Goal: Task Accomplishment & Management: Manage account settings

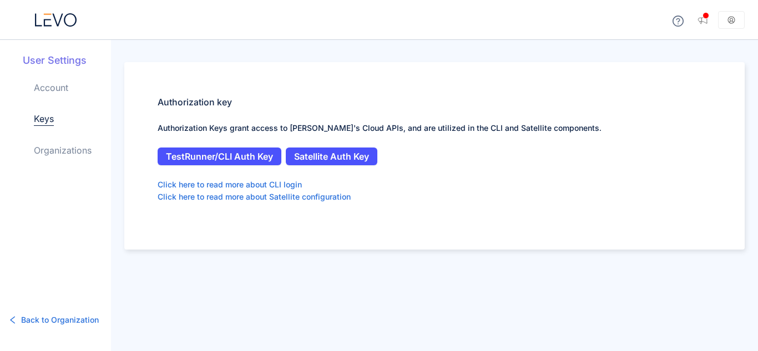
click at [470, 65] on div "Authorization key Authorization Keys grant access to [PERSON_NAME]'s Cloud APIs…" at bounding box center [434, 156] width 621 height 188
click at [50, 22] on icon at bounding box center [56, 19] width 42 height 13
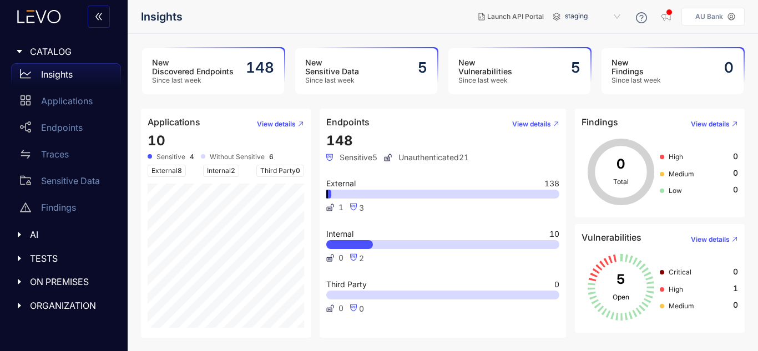
click at [710, 12] on aside "AU Bank" at bounding box center [713, 17] width 63 height 18
click at [723, 18] on p "AU Bank" at bounding box center [709, 17] width 28 height 8
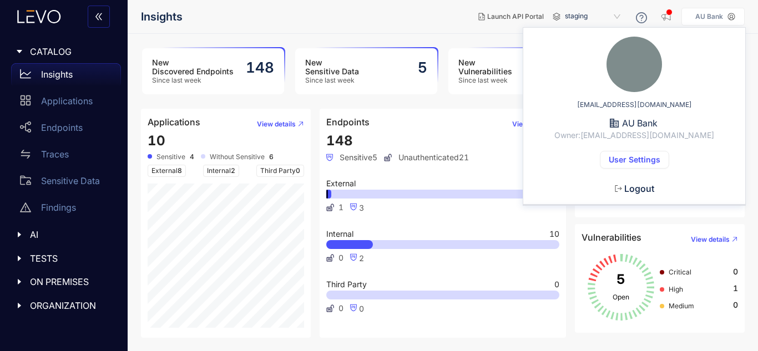
click at [636, 153] on button "User Settings" at bounding box center [634, 160] width 69 height 18
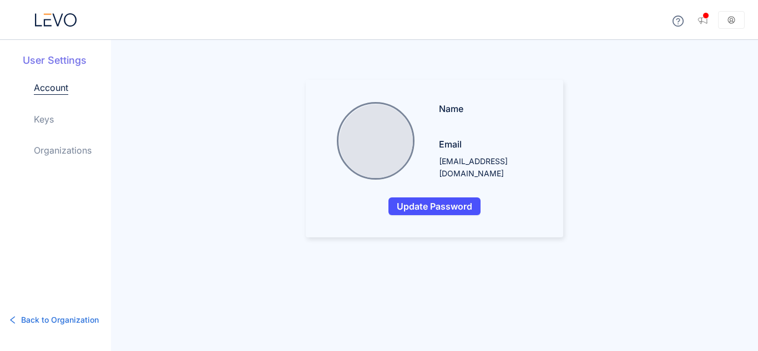
click at [48, 120] on link "Keys" at bounding box center [44, 119] width 20 height 13
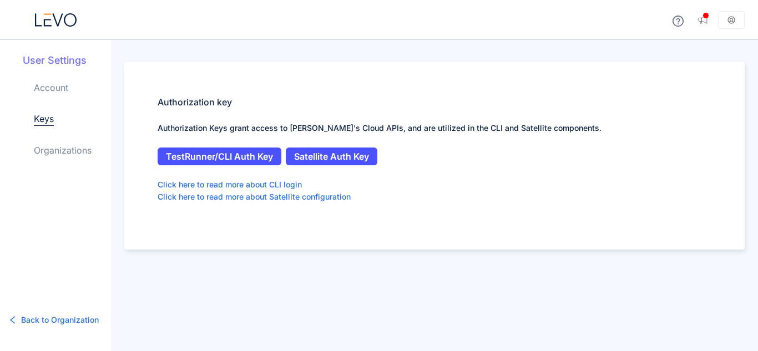
click at [68, 154] on link "Organizations" at bounding box center [63, 150] width 58 height 13
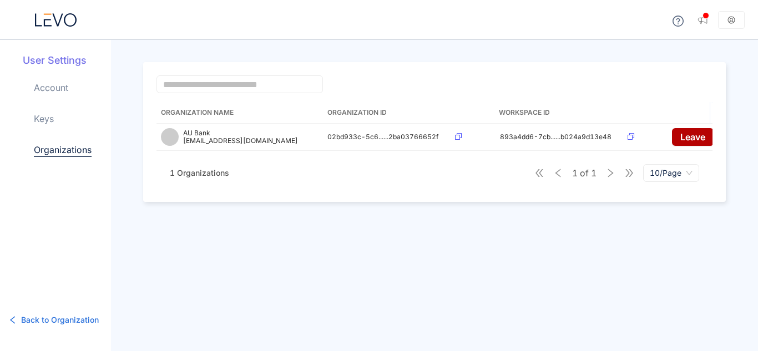
click at [44, 108] on div "Account Keys Organizations" at bounding box center [72, 128] width 77 height 94
click at [47, 117] on link "Keys" at bounding box center [44, 118] width 20 height 13
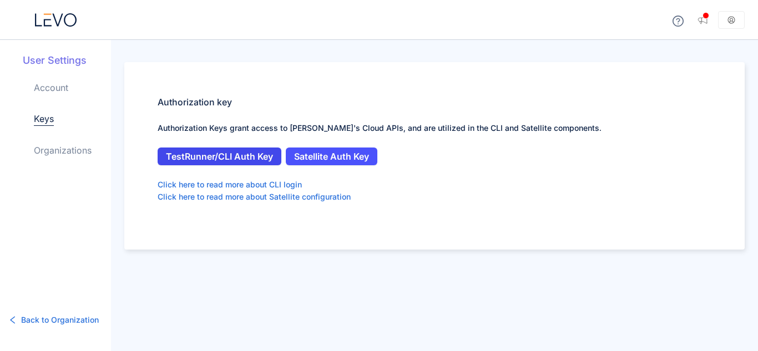
click at [230, 153] on span "TestRunner/CLI Auth Key" at bounding box center [219, 157] width 107 height 10
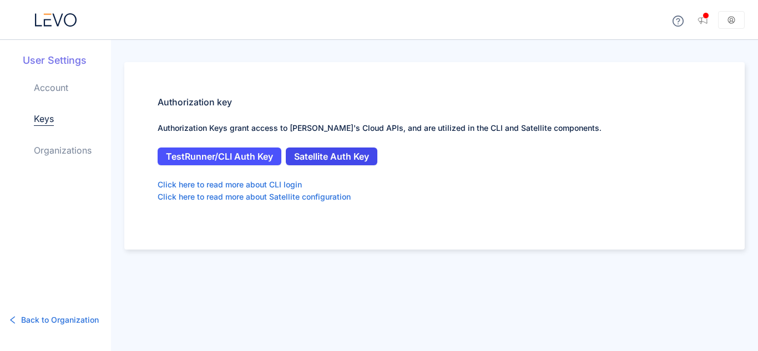
click at [323, 152] on span "Satellite Auth Key" at bounding box center [331, 157] width 75 height 10
click at [632, 33] on header at bounding box center [434, 20] width 647 height 40
click at [73, 147] on link "Organizations" at bounding box center [63, 150] width 58 height 13
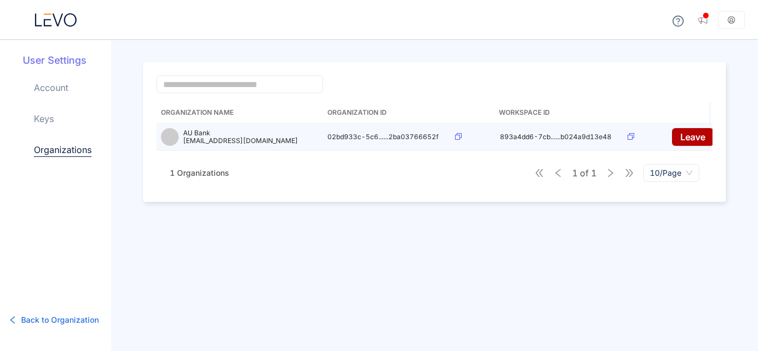
click at [461, 135] on icon at bounding box center [458, 136] width 7 height 7
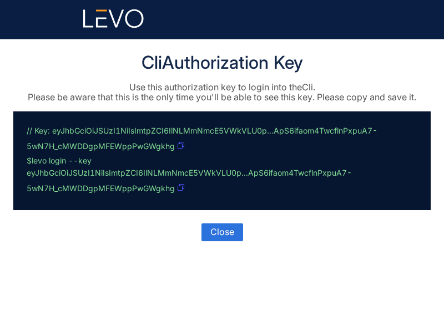
click at [180, 144] on icon "button" at bounding box center [181, 145] width 7 height 7
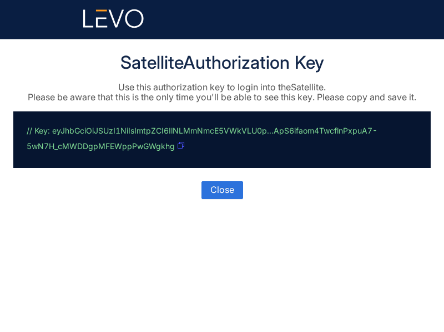
click at [180, 142] on button "button" at bounding box center [181, 146] width 8 height 18
